Goal: Find contact information: Find contact information

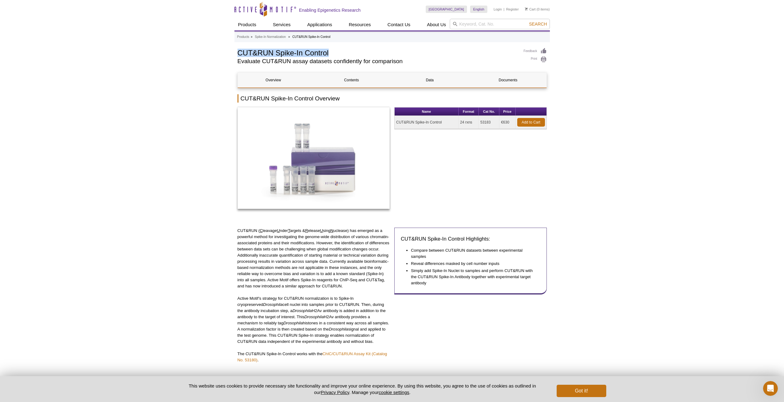
drag, startPoint x: 238, startPoint y: 51, endPoint x: 339, endPoint y: 56, distance: 100.6
click at [339, 56] on h1 "CUT&RUN Spike-In Control" at bounding box center [377, 52] width 280 height 9
drag, startPoint x: 397, startPoint y: 122, endPoint x: 499, endPoint y: 119, distance: 102.3
click at [499, 119] on tr "CUT&RUN Spike-In Control 24 rxns 53183 €630 Add to Cart" at bounding box center [471, 122] width 152 height 13
copy tr "CUT&RUN Spike-In Control 24 rxns 53183"
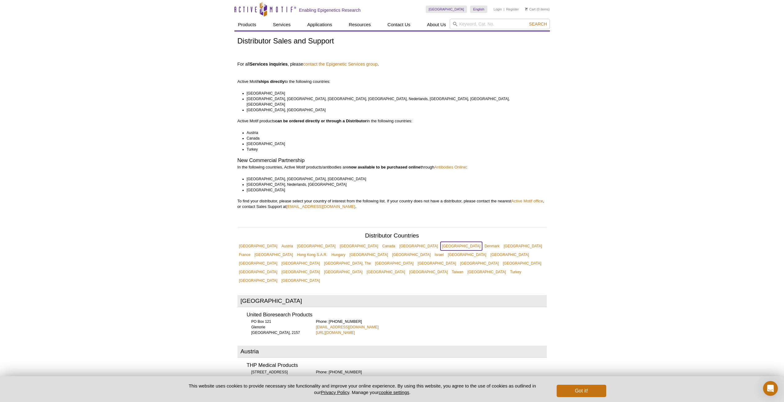
click at [440, 242] on link "[GEOGRAPHIC_DATA]" at bounding box center [461, 246] width 42 height 9
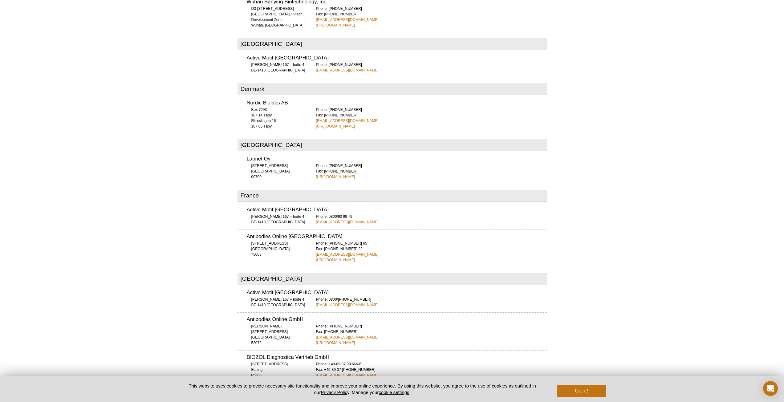
scroll to position [626, 0]
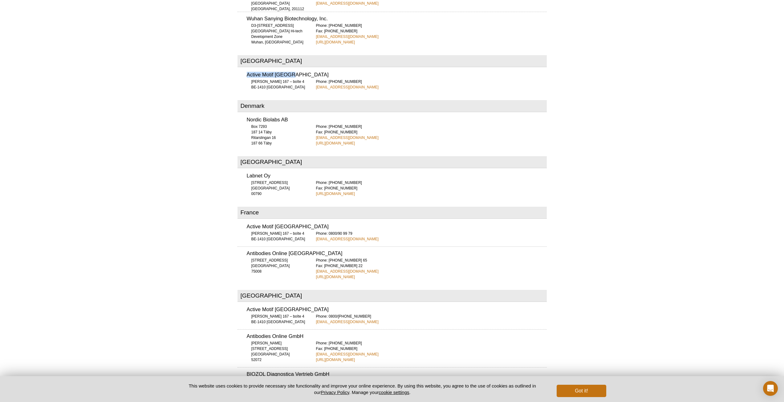
drag, startPoint x: 247, startPoint y: 53, endPoint x: 294, endPoint y: 53, distance: 47.4
click at [294, 72] on h3 "Active Motif [GEOGRAPHIC_DATA]" at bounding box center [397, 74] width 300 height 5
copy h3 "Active Motif [GEOGRAPHIC_DATA]"
drag, startPoint x: 313, startPoint y: 64, endPoint x: 366, endPoint y: 69, distance: 52.9
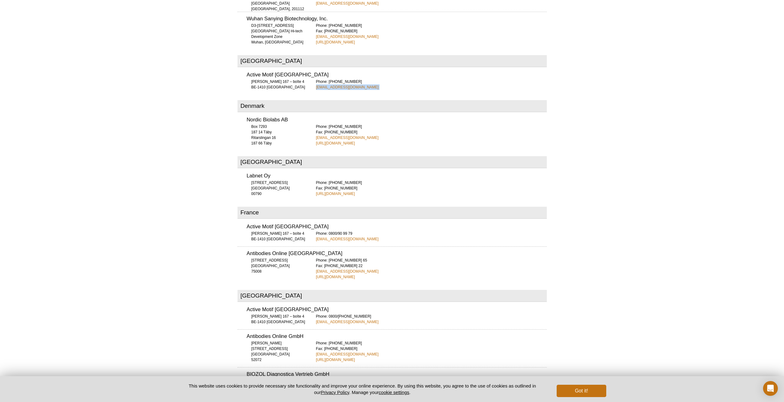
copy div "[EMAIL_ADDRESS][DOMAIN_NAME]"
